Goal: Navigation & Orientation: Find specific page/section

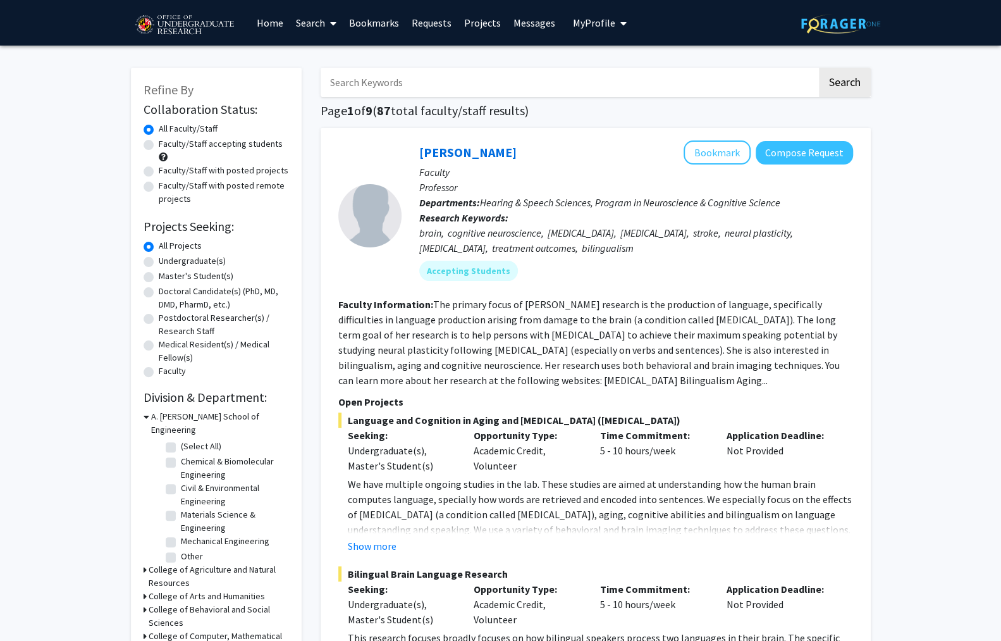
click at [427, 74] on input "Search Keywords" at bounding box center [569, 82] width 496 height 29
click at [425, 18] on link "Requests" at bounding box center [431, 23] width 52 height 44
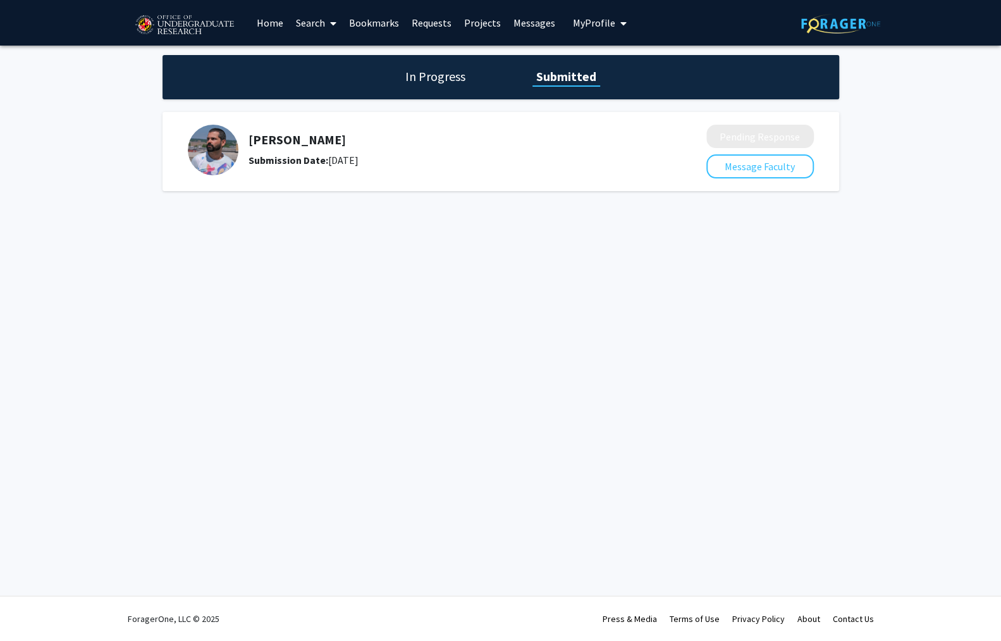
click at [464, 33] on link "Projects" at bounding box center [482, 23] width 49 height 44
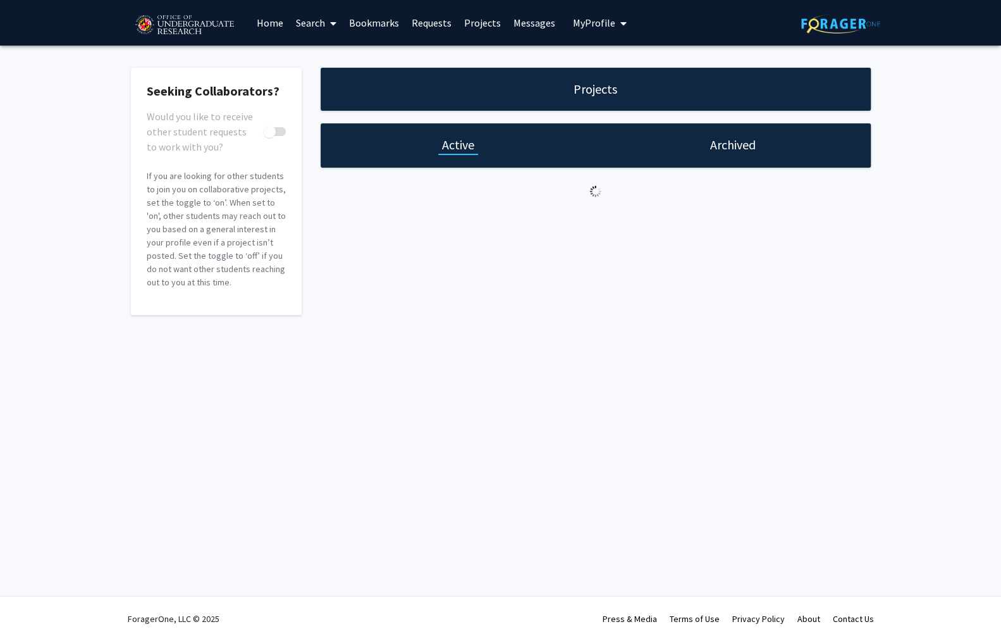
checkbox input "true"
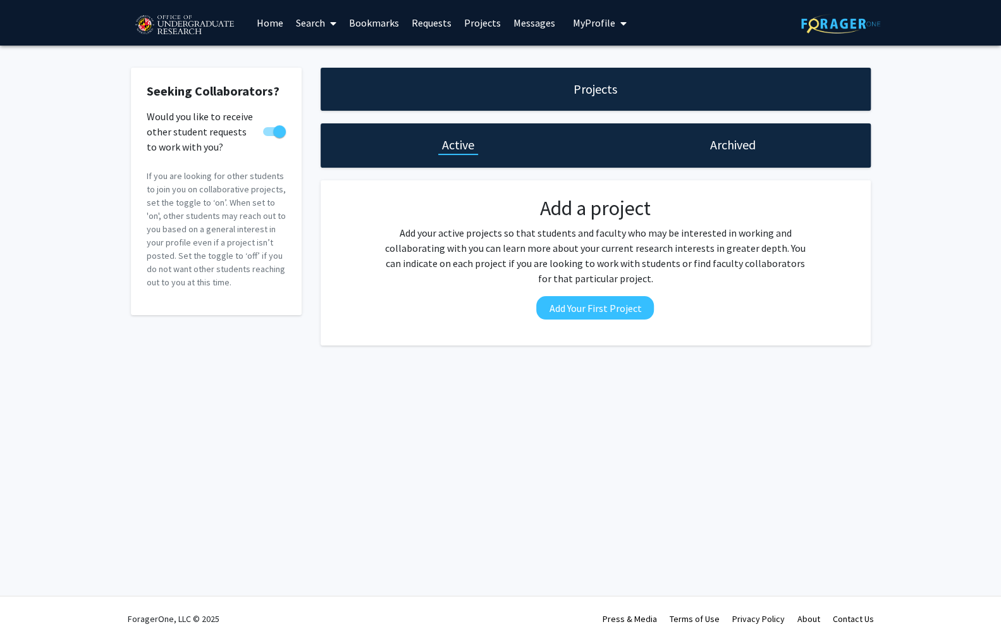
click at [467, 20] on link "Projects" at bounding box center [482, 23] width 49 height 44
click at [258, 29] on link "Home" at bounding box center [269, 23] width 39 height 44
